Goal: Information Seeking & Learning: Check status

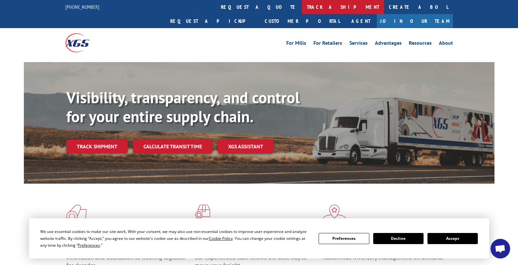
click at [302, 8] on link "track a shipment" at bounding box center [343, 7] width 82 height 14
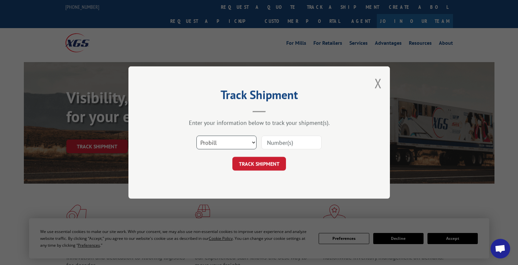
click at [236, 142] on select "Select category... Probill BOL PO" at bounding box center [227, 143] width 60 height 14
click at [197, 136] on select "Select category... Probill BOL PO" at bounding box center [227, 143] width 60 height 14
click at [270, 149] on input at bounding box center [292, 143] width 60 height 14
type input "316477"
click button "TRACK SHIPMENT" at bounding box center [259, 164] width 54 height 14
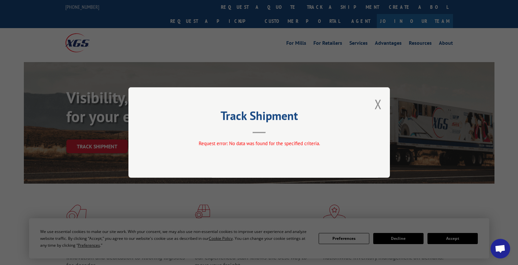
drag, startPoint x: 263, startPoint y: 148, endPoint x: 306, endPoint y: 133, distance: 45.8
click at [266, 146] on div "Request error: No data was found for the specified criteria." at bounding box center [259, 145] width 196 height 10
click at [380, 107] on button "Close modal" at bounding box center [378, 103] width 7 height 17
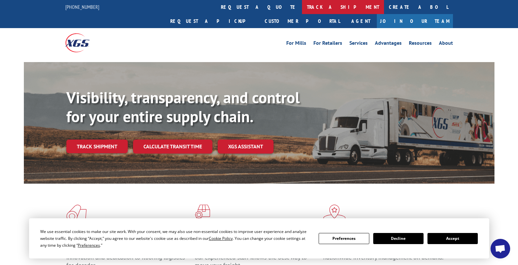
click at [302, 5] on link "track a shipment" at bounding box center [343, 7] width 82 height 14
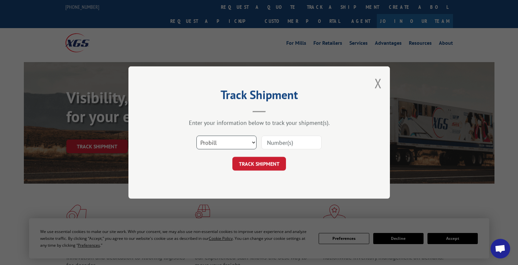
click at [241, 137] on select "Select category... Probill BOL PO" at bounding box center [227, 143] width 60 height 14
select select "bol"
click at [197, 136] on select "Select category... Probill BOL PO" at bounding box center [227, 143] width 60 height 14
click at [278, 143] on input at bounding box center [292, 143] width 60 height 14
type input "316477"
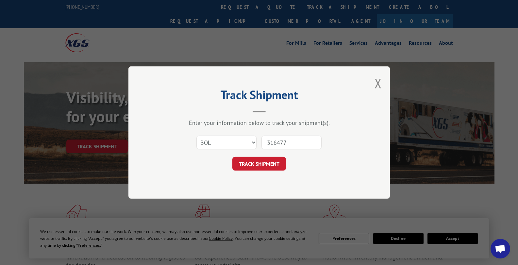
click button "TRACK SHIPMENT" at bounding box center [259, 164] width 54 height 14
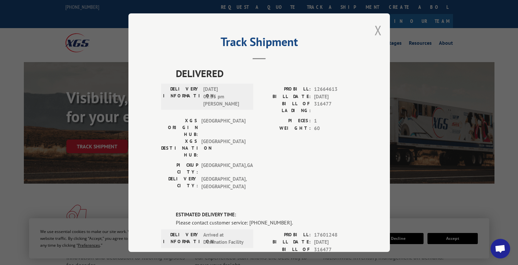
click at [376, 32] on button "Close modal" at bounding box center [378, 30] width 7 height 17
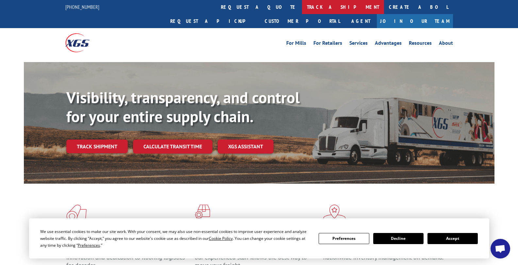
click at [302, 10] on link "track a shipment" at bounding box center [343, 7] width 82 height 14
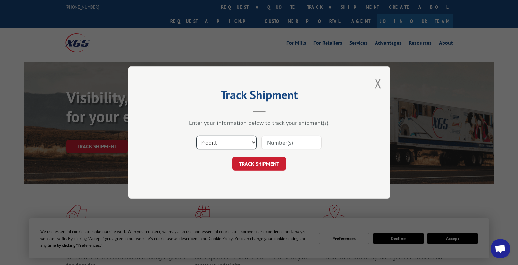
click at [239, 142] on select "Select category... Probill BOL PO" at bounding box center [227, 143] width 60 height 14
select select "po"
click at [197, 136] on select "Select category... Probill BOL PO" at bounding box center [227, 143] width 60 height 14
click at [295, 147] on input at bounding box center [292, 143] width 60 height 14
type input "5421"
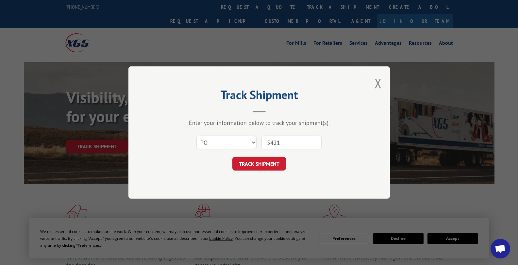
click button "TRACK SHIPMENT" at bounding box center [259, 164] width 54 height 14
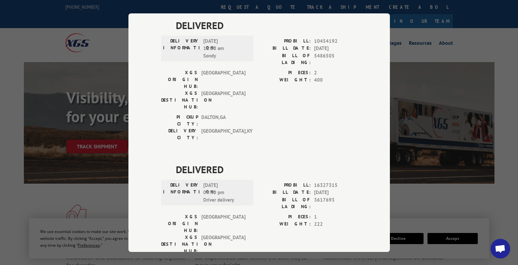
scroll to position [1504, 0]
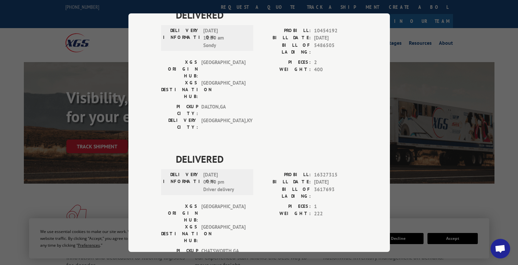
click at [76, 15] on div "Track Shipment DELIVERED DELIVERY INFORMATION: [DATE] 02:00 pm Auto POD CrossDo…" at bounding box center [259, 132] width 518 height 265
